Goal: Task Accomplishment & Management: Manage account settings

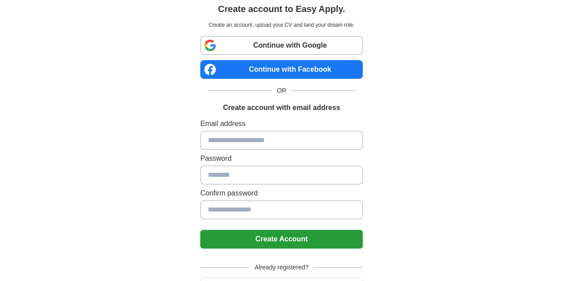
scroll to position [28, 0]
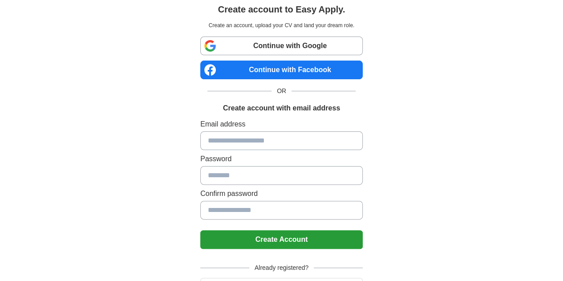
click at [316, 47] on link "Continue with Google" at bounding box center [281, 46] width 163 height 19
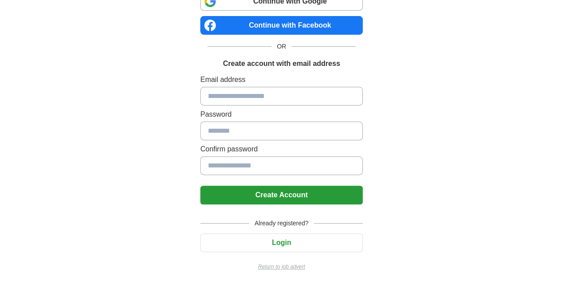
scroll to position [72, 0]
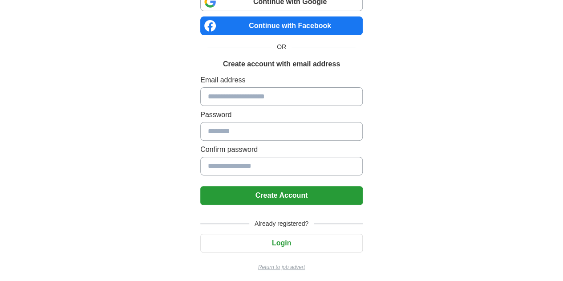
click at [228, 95] on input at bounding box center [281, 96] width 163 height 19
type input "**********"
click at [228, 130] on input at bounding box center [281, 131] width 163 height 19
